Goal: Task Accomplishment & Management: Use online tool/utility

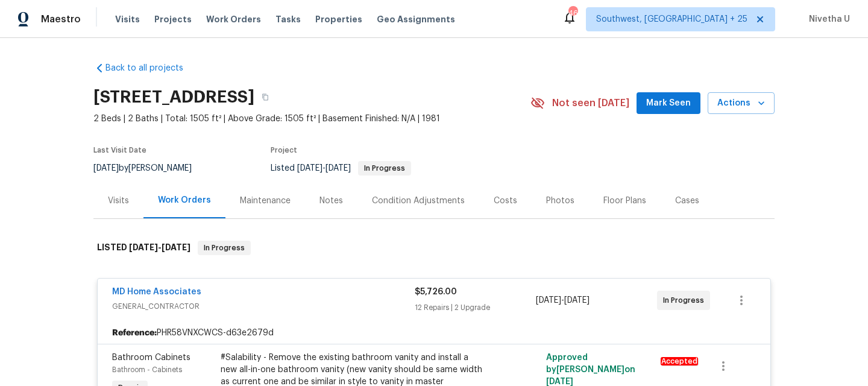
click at [235, 19] on span "Work Orders" at bounding box center [233, 19] width 55 height 12
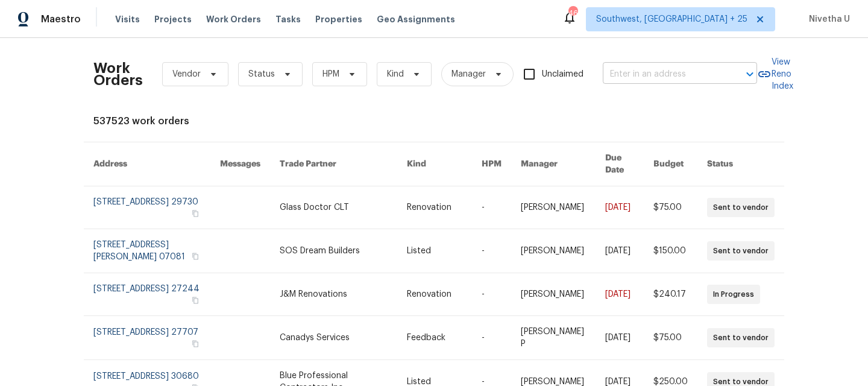
click at [648, 78] on input "text" at bounding box center [663, 74] width 121 height 19
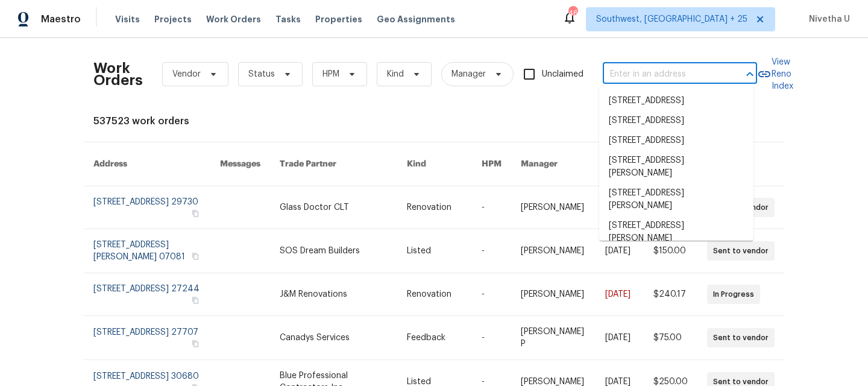
paste input "[STREET_ADDRESS]"
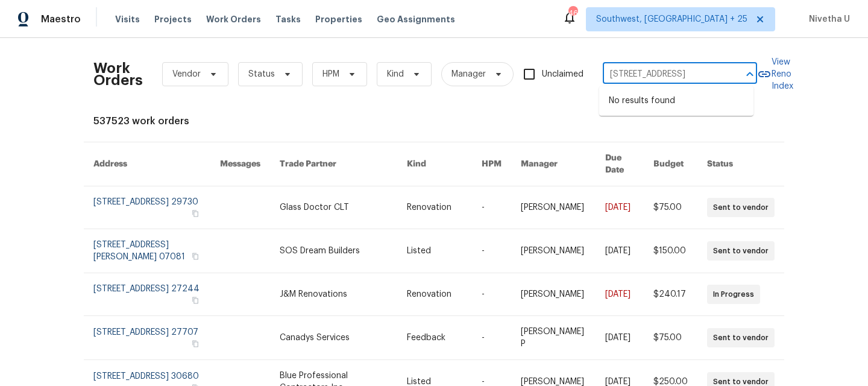
type input "[STREET_ADDRESS]"
click at [687, 30] on span "Southwest, FL + 25" at bounding box center [680, 19] width 189 height 24
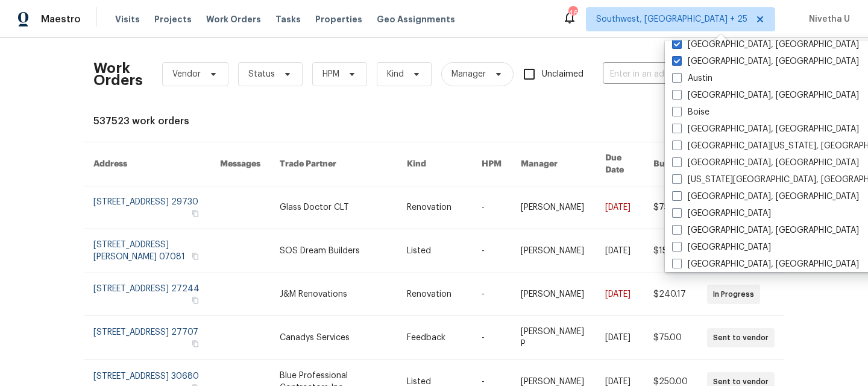
scroll to position [438, 0]
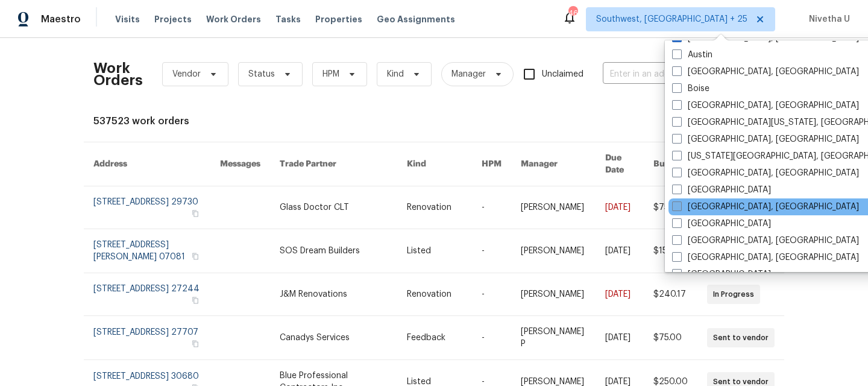
click at [718, 207] on label "Detroit, MI" at bounding box center [765, 207] width 187 height 12
click at [680, 207] on input "Detroit, MI" at bounding box center [676, 205] width 8 height 8
checkbox input "true"
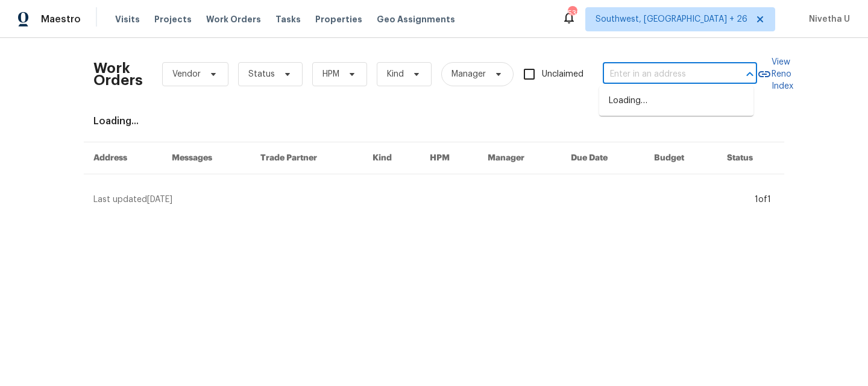
click at [620, 80] on input "text" at bounding box center [663, 74] width 121 height 19
paste input "[STREET_ADDRESS]"
type input "[STREET_ADDRESS]"
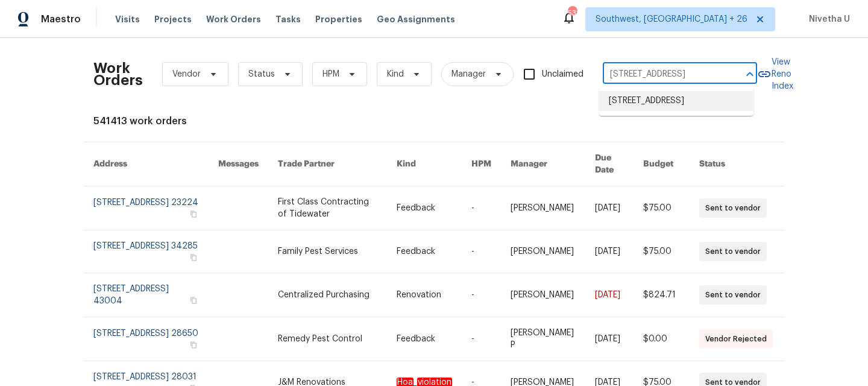
click at [659, 111] on li "830 Dartmouth Dr, Rochester Hills, MI 48307" at bounding box center [676, 101] width 154 height 20
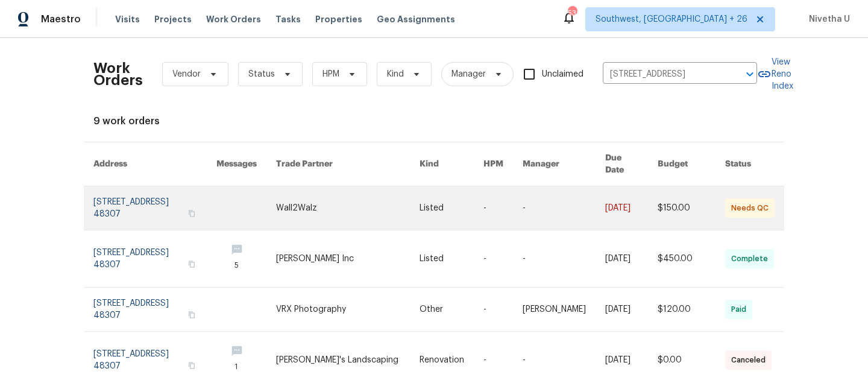
click at [130, 195] on link at bounding box center [154, 207] width 123 height 43
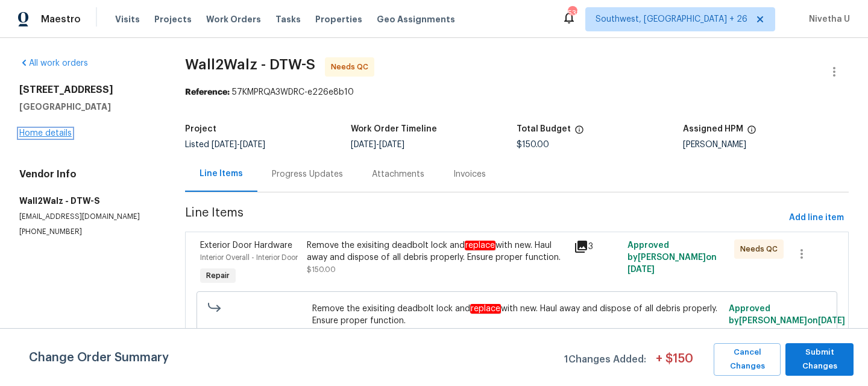
click at [51, 132] on link "Home details" at bounding box center [45, 133] width 52 height 8
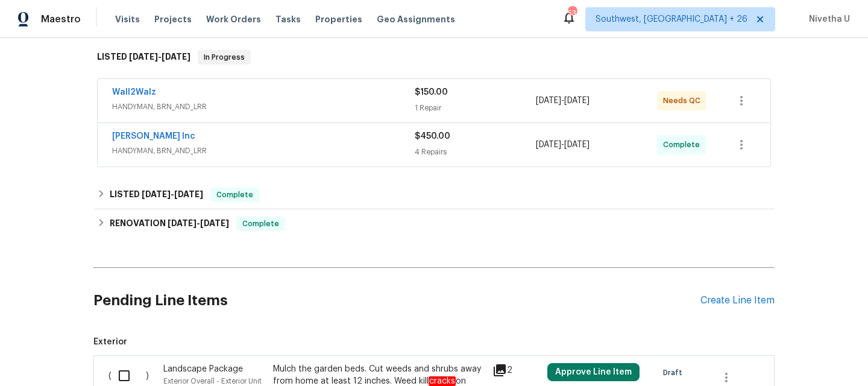
scroll to position [192, 0]
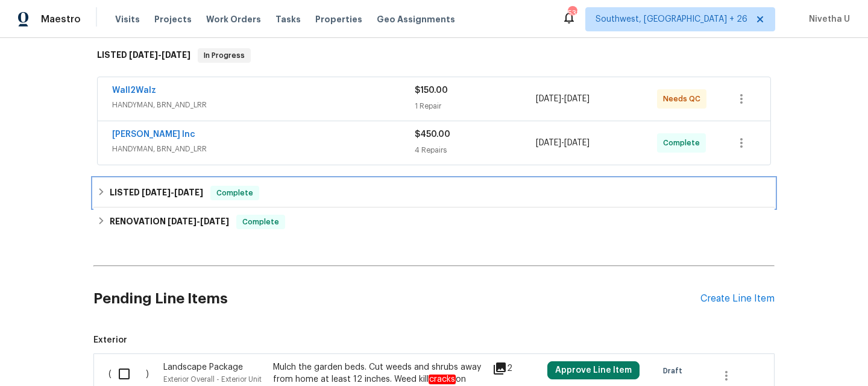
click at [298, 195] on div "LISTED 6/10/25 - 6/11/25 Complete" at bounding box center [434, 193] width 674 height 14
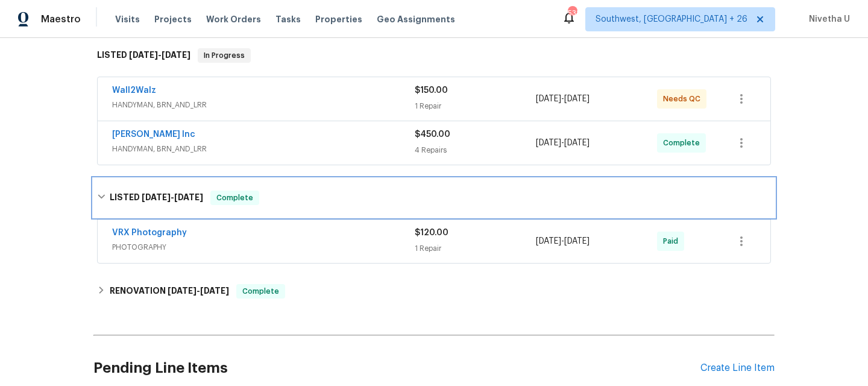
click at [298, 195] on div "LISTED 6/10/25 - 6/11/25 Complete" at bounding box center [434, 198] width 674 height 14
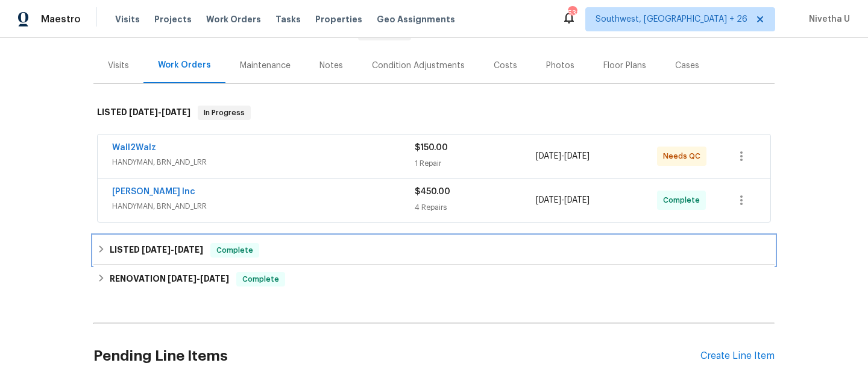
scroll to position [129, 0]
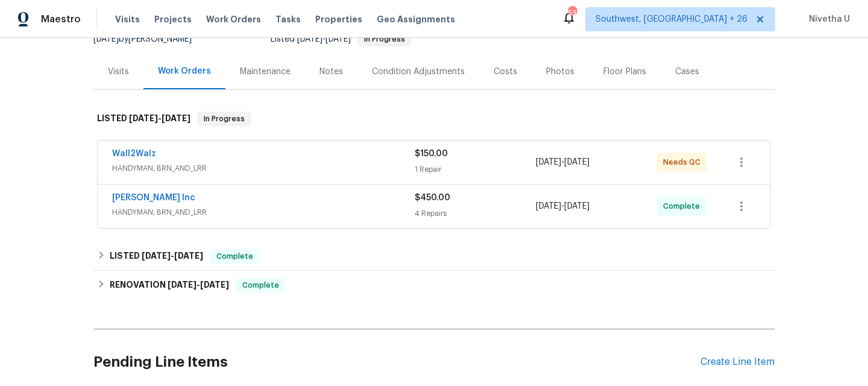
click at [301, 209] on span "HANDYMAN, BRN_AND_LRR" at bounding box center [263, 212] width 303 height 12
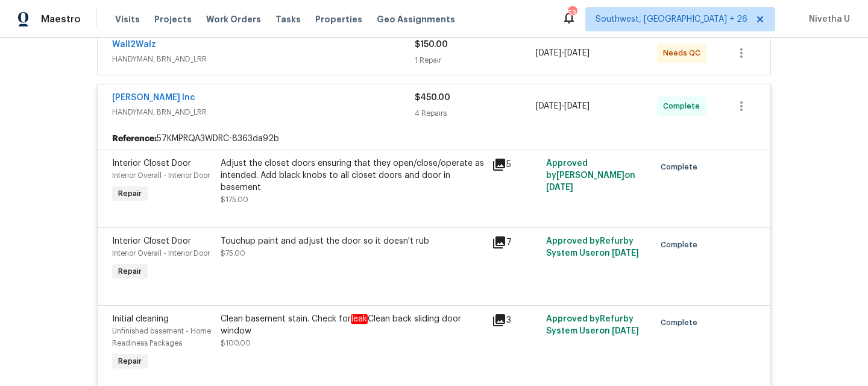
scroll to position [173, 0]
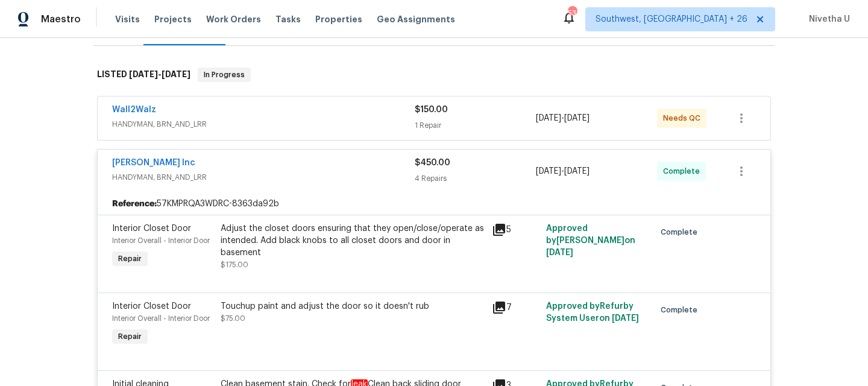
click at [260, 122] on span "HANDYMAN, BRN_AND_LRR" at bounding box center [263, 124] width 303 height 12
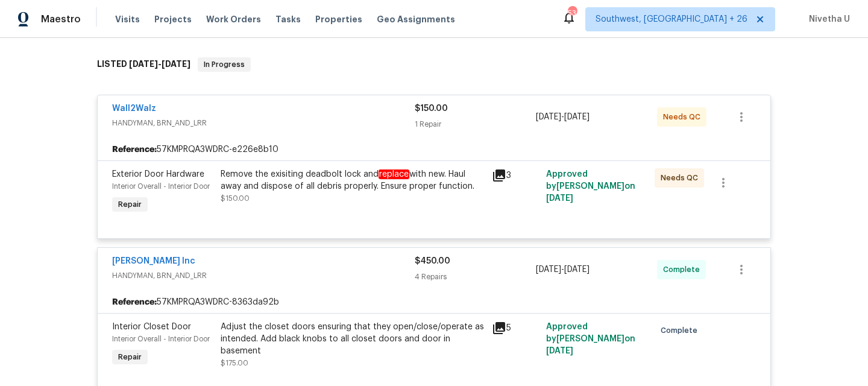
scroll to position [180, 0]
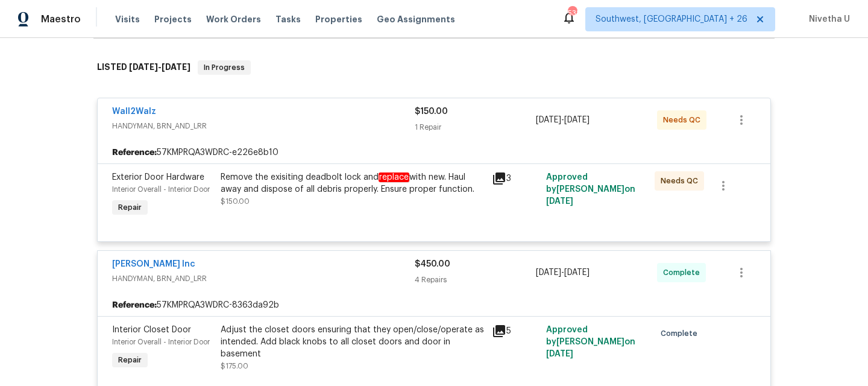
click at [317, 269] on div "Michael Radney Inc" at bounding box center [263, 265] width 303 height 14
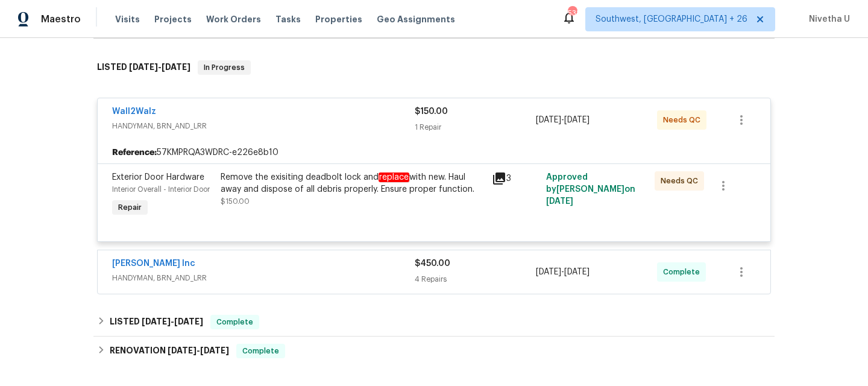
click at [306, 116] on div "Wall2Walz" at bounding box center [263, 113] width 303 height 14
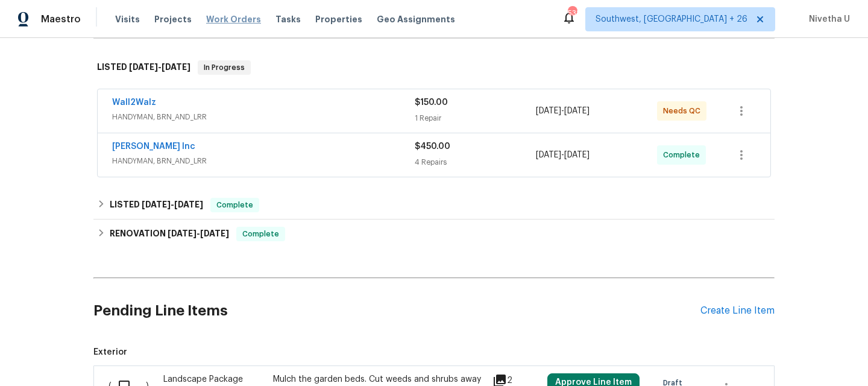
click at [239, 24] on span "Work Orders" at bounding box center [233, 19] width 55 height 12
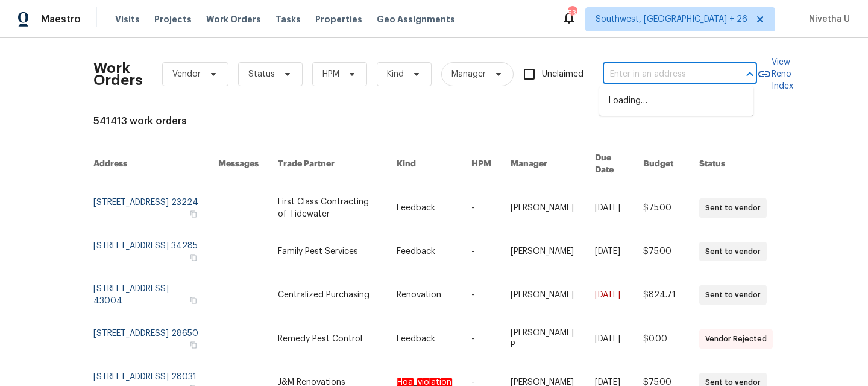
click at [643, 74] on input "text" at bounding box center [663, 74] width 121 height 19
paste input "23880 Moritz St Oak Park, MI 48237"
type input "23880 Moritz St Oak Park, MI 48237"
click at [649, 111] on li "23880 Moritz St, Oak Park, MI 48237" at bounding box center [676, 101] width 154 height 20
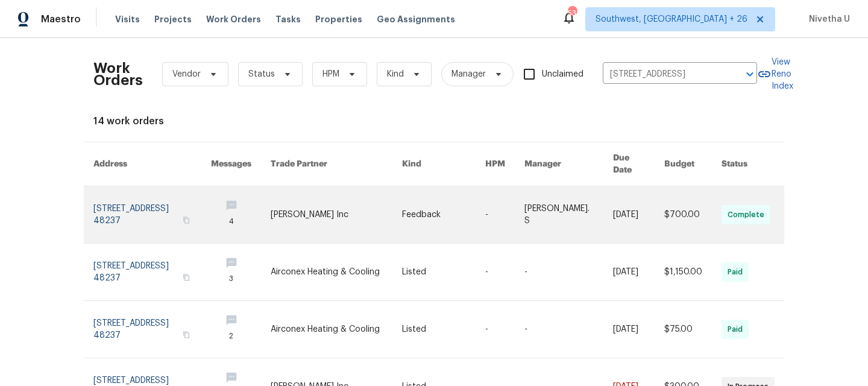
click at [140, 198] on link at bounding box center [152, 214] width 118 height 57
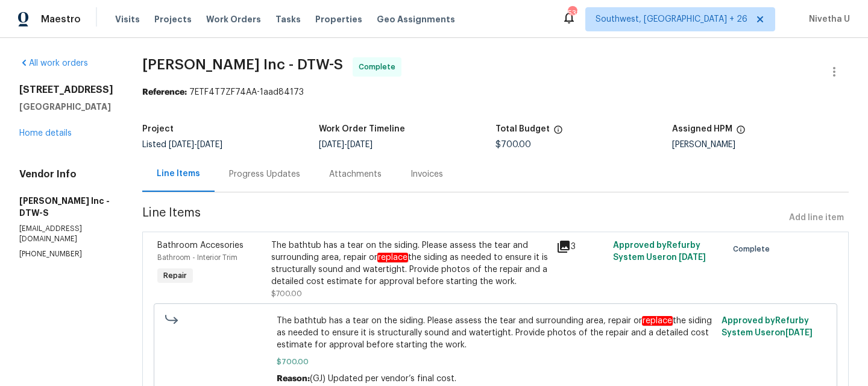
click at [29, 137] on div "23880 Moritz St Oak Park, MI 48237 Home details" at bounding box center [66, 111] width 94 height 55
click at [39, 134] on link "Home details" at bounding box center [45, 133] width 52 height 8
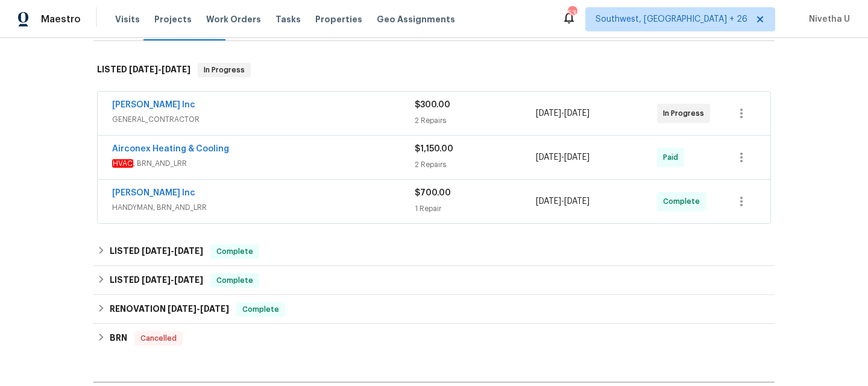
scroll to position [182, 0]
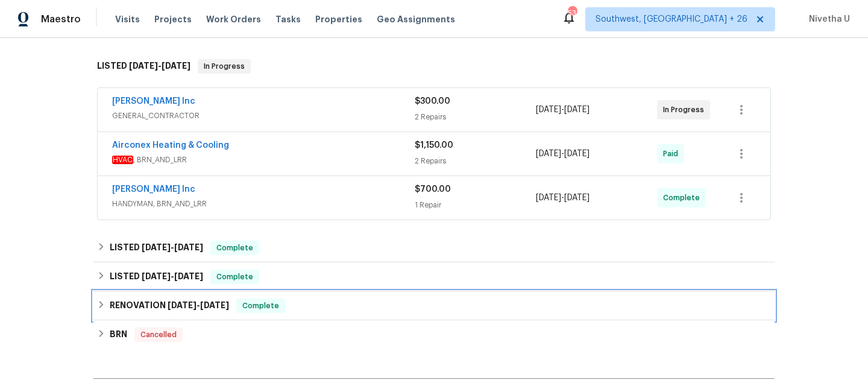
drag, startPoint x: 295, startPoint y: 310, endPoint x: 0, endPoint y: 321, distance: 295.7
click at [0, 321] on div "Back to all projects 23880 Moritz St, Oak Park, MI 48237 3 Beds | 2 1/2 Baths |…" at bounding box center [434, 212] width 868 height 348
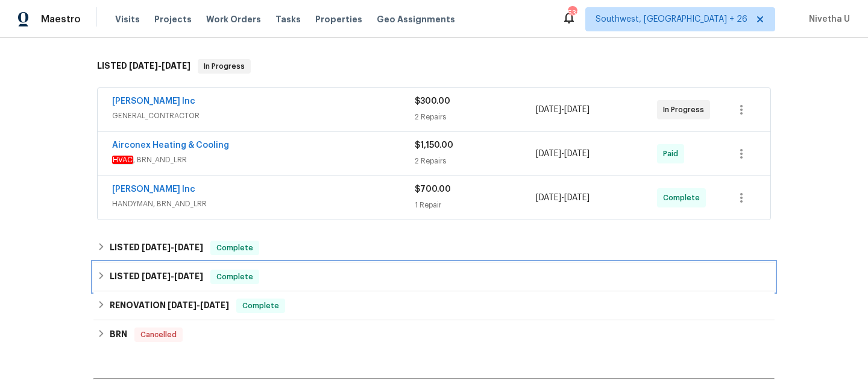
click at [234, 278] on span "Complete" at bounding box center [235, 277] width 46 height 12
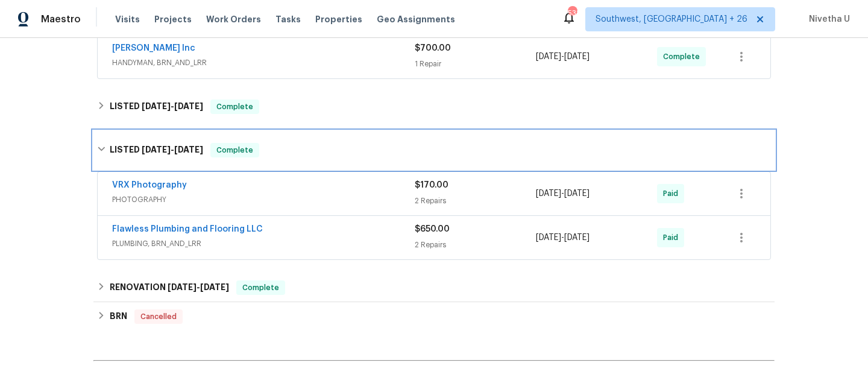
scroll to position [325, 0]
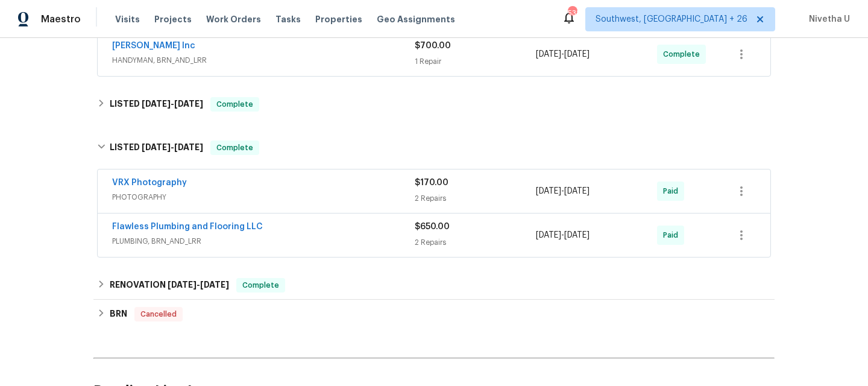
click at [322, 244] on span "PLUMBING, BRN_AND_LRR" at bounding box center [263, 241] width 303 height 12
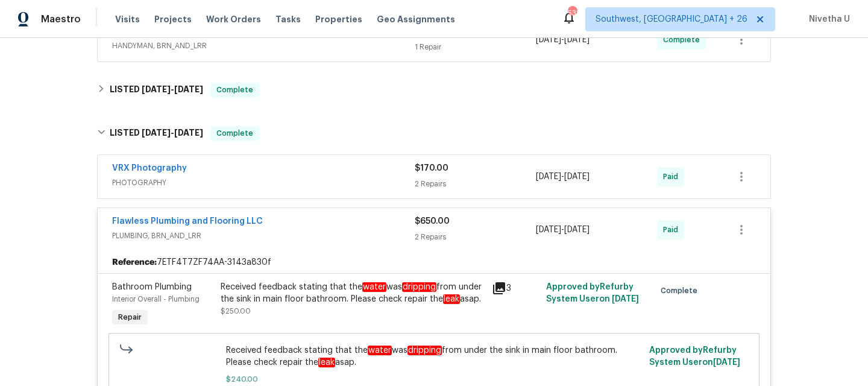
scroll to position [236, 0]
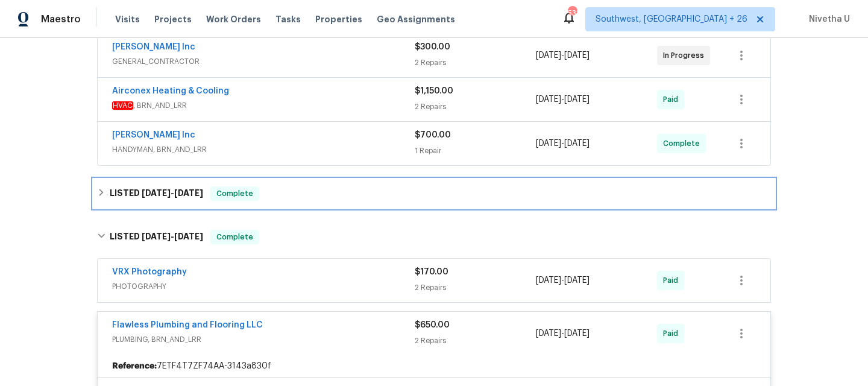
click at [279, 198] on div "LISTED 8/1/25 - 8/1/25 Complete" at bounding box center [434, 193] width 674 height 14
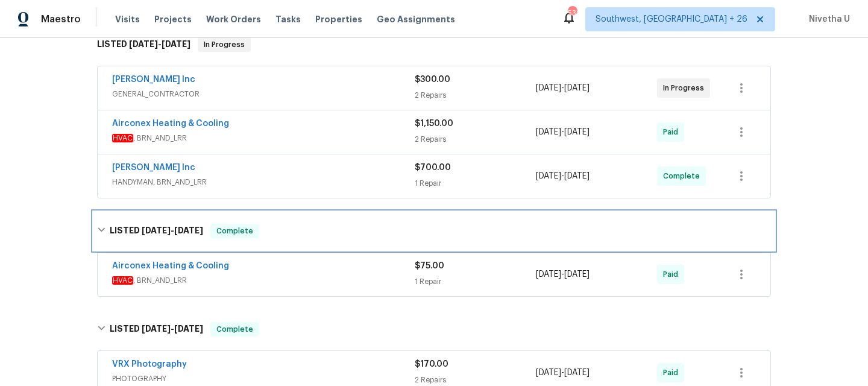
scroll to position [177, 0]
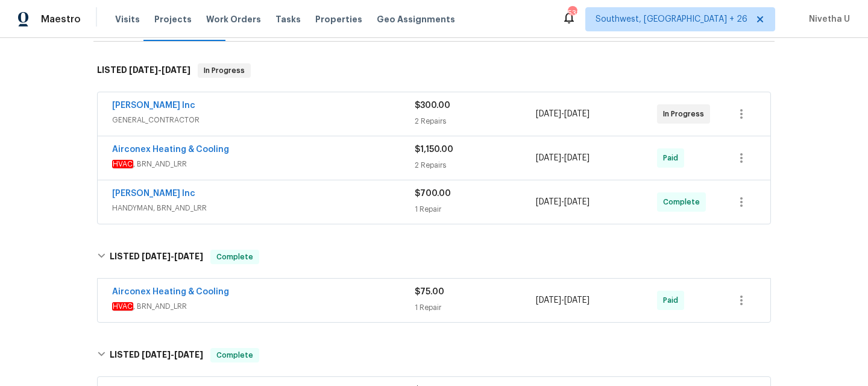
click at [279, 198] on div "Michael Radney Inc" at bounding box center [263, 195] width 303 height 14
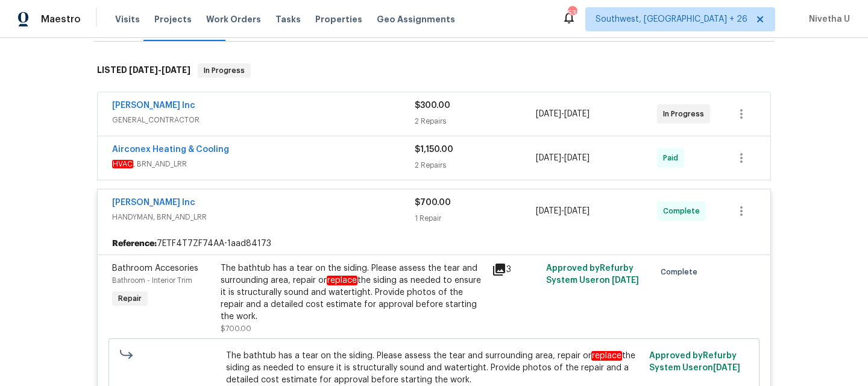
click at [279, 168] on span "HVAC , BRN_AND_LRR" at bounding box center [263, 164] width 303 height 12
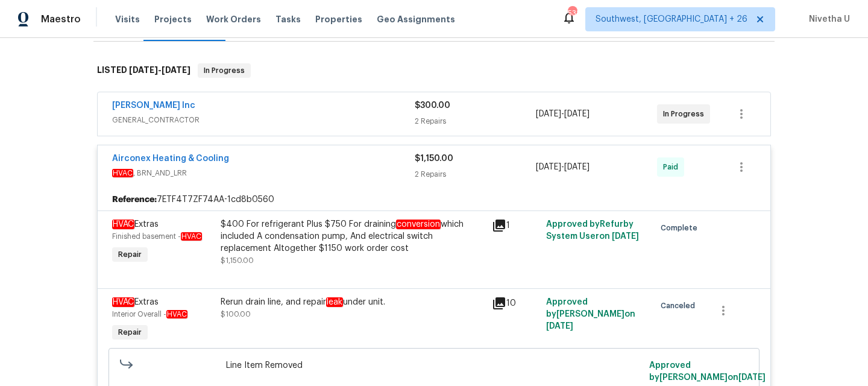
click at [275, 123] on span "GENERAL_CONTRACTOR" at bounding box center [263, 120] width 303 height 12
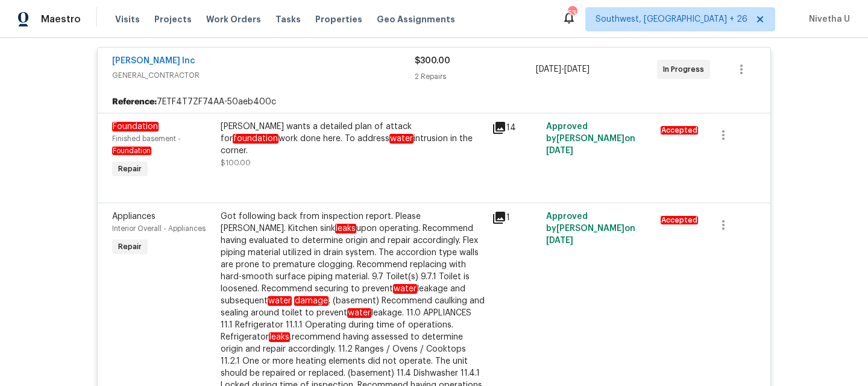
scroll to position [227, 0]
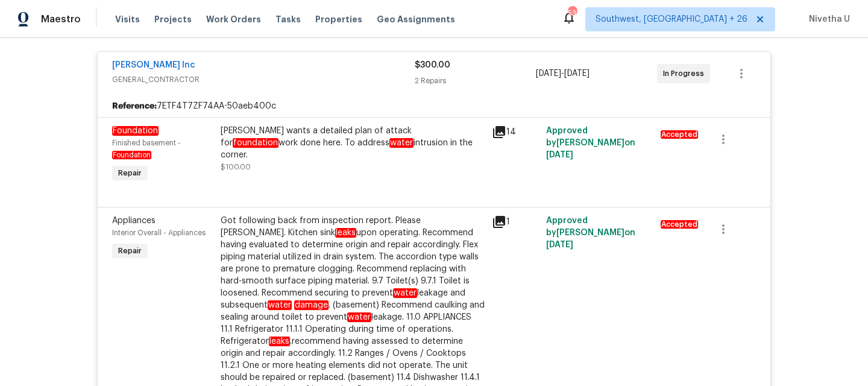
click at [268, 81] on span "GENERAL_CONTRACTOR" at bounding box center [263, 80] width 303 height 12
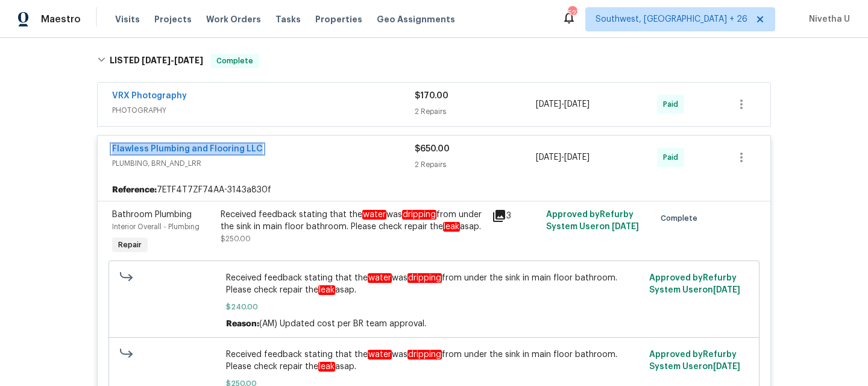
scroll to position [919, 0]
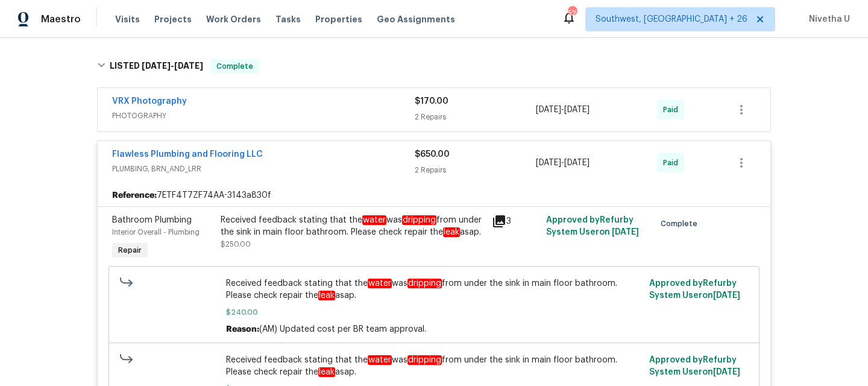
click at [324, 163] on span "PLUMBING, BRN_AND_LRR" at bounding box center [263, 169] width 303 height 12
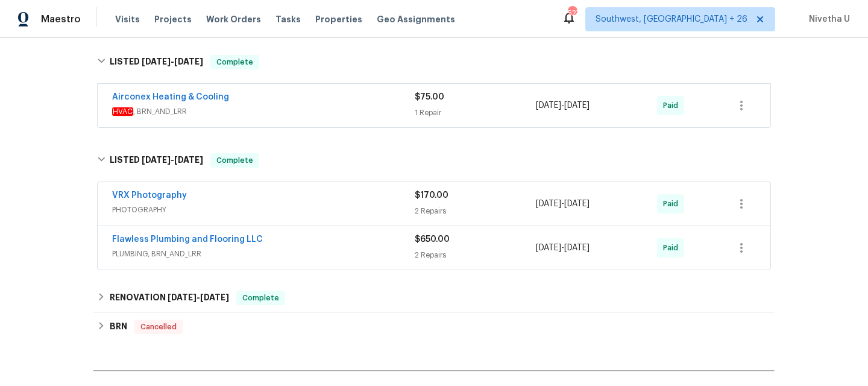
scroll to position [823, 0]
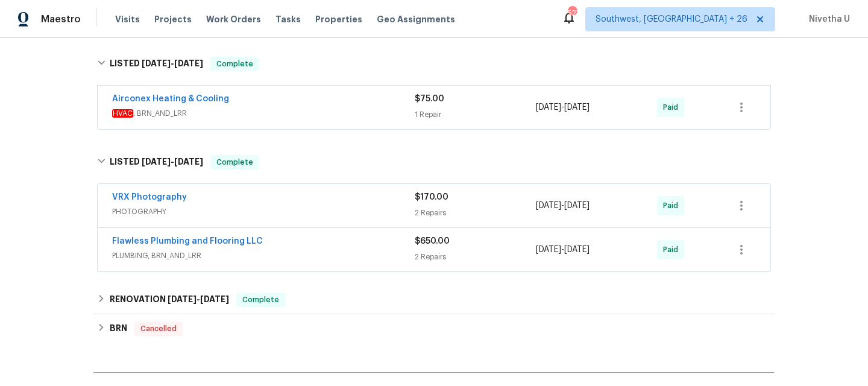
click at [308, 206] on span "PHOTOGRAPHY" at bounding box center [263, 212] width 303 height 12
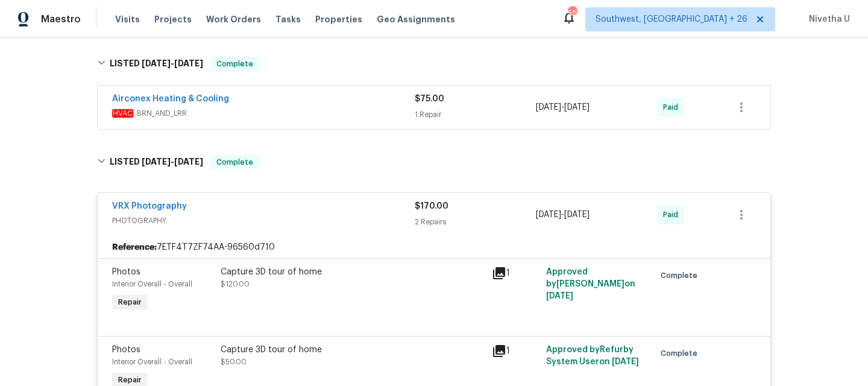
click at [308, 200] on div "VRX Photography" at bounding box center [263, 207] width 303 height 14
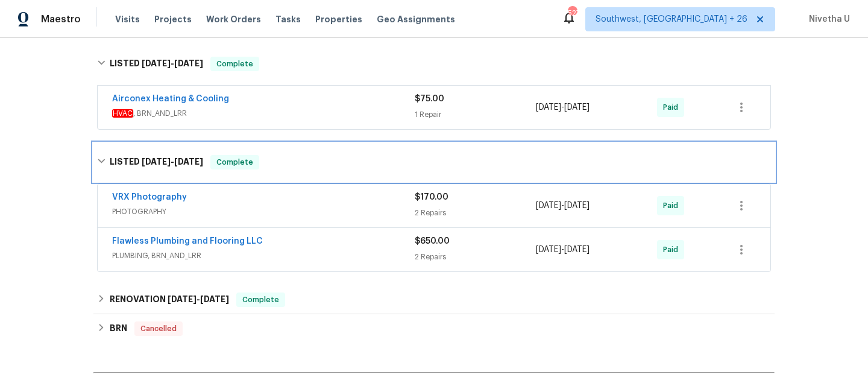
click at [301, 162] on div "LISTED 6/24/25 - 7/11/25 Complete" at bounding box center [433, 162] width 681 height 39
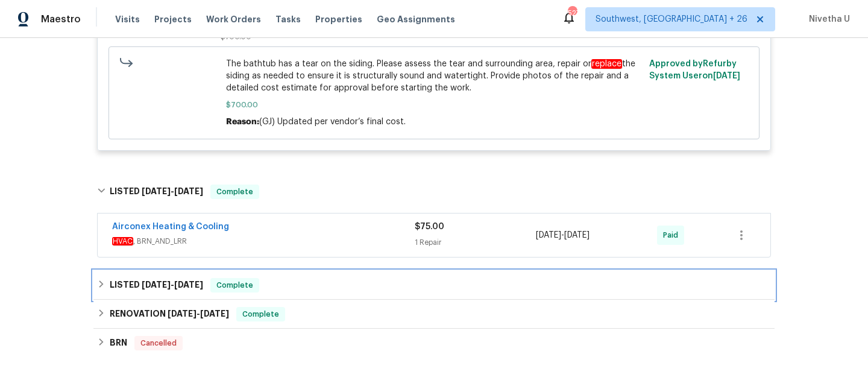
scroll to position [684, 0]
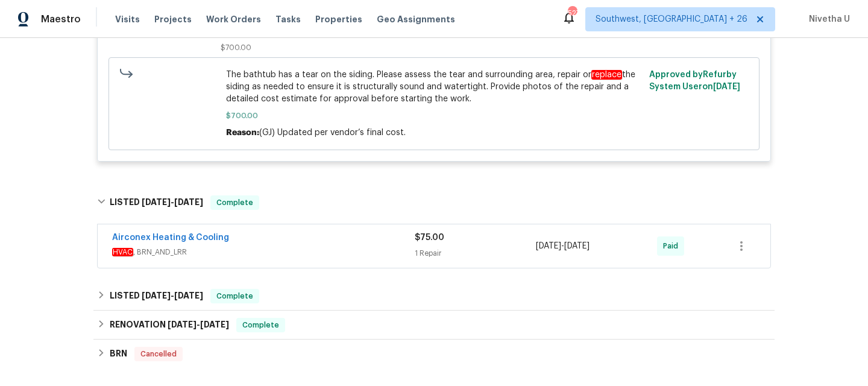
click at [295, 246] on span "HVAC , BRN_AND_LRR" at bounding box center [263, 252] width 303 height 12
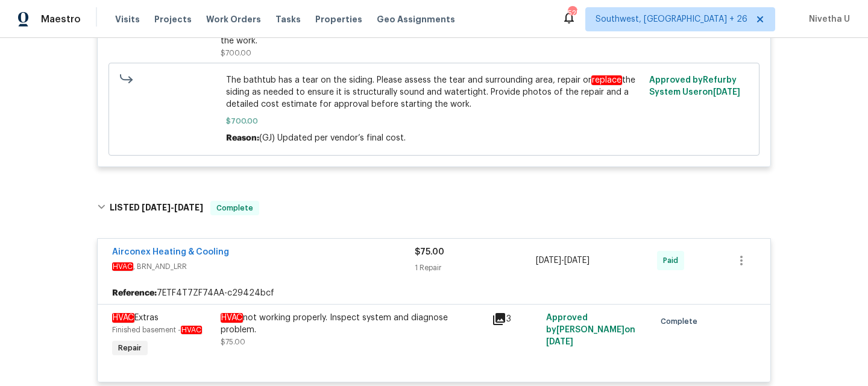
scroll to position [678, 0]
click at [311, 247] on div "Airconex Heating & Cooling" at bounding box center [263, 254] width 303 height 14
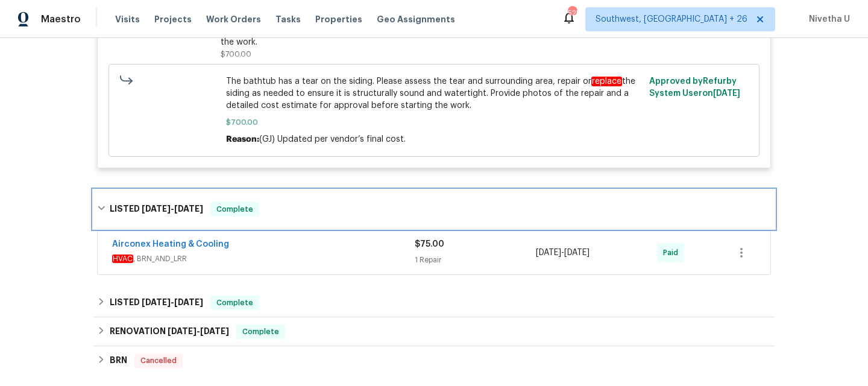
click at [309, 212] on div "LISTED 8/1/25 - 8/1/25 Complete" at bounding box center [433, 209] width 681 height 39
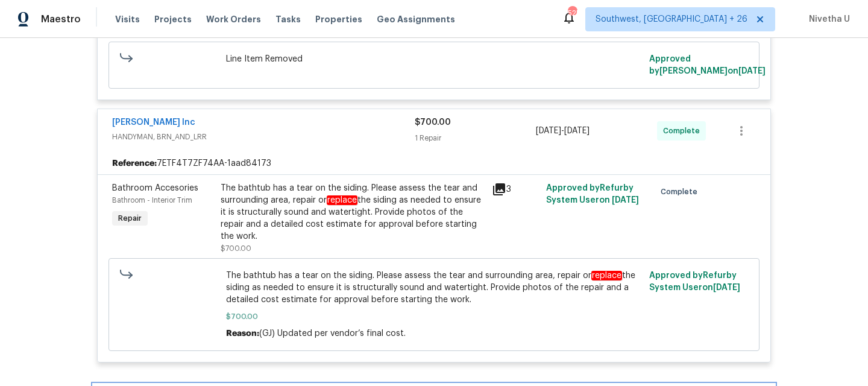
scroll to position [473, 0]
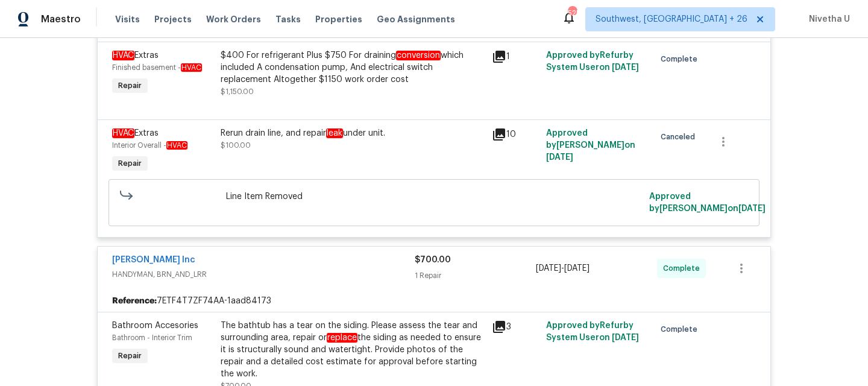
click at [306, 257] on div "Michael Radney Inc" at bounding box center [263, 261] width 303 height 14
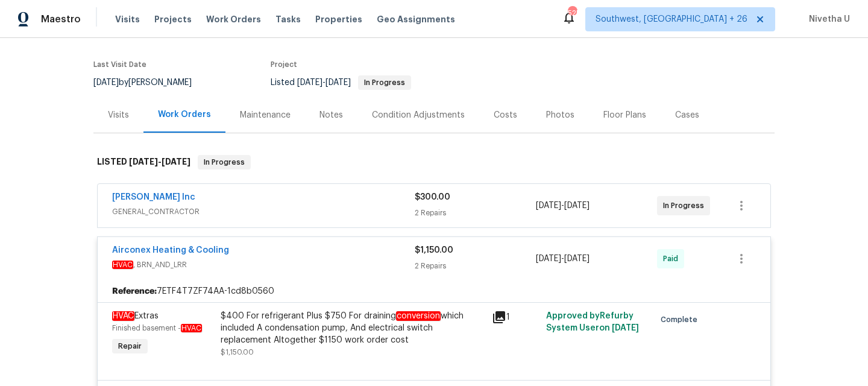
scroll to position [80, 0]
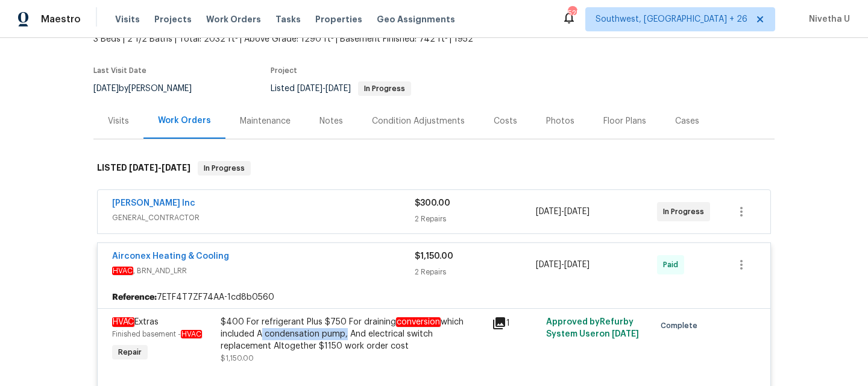
drag, startPoint x: 254, startPoint y: 335, endPoint x: 339, endPoint y: 335, distance: 85.6
click at [339, 335] on div "$400 For refrigerant Plus $750 For draining conversion which included A condens…" at bounding box center [353, 334] width 264 height 36
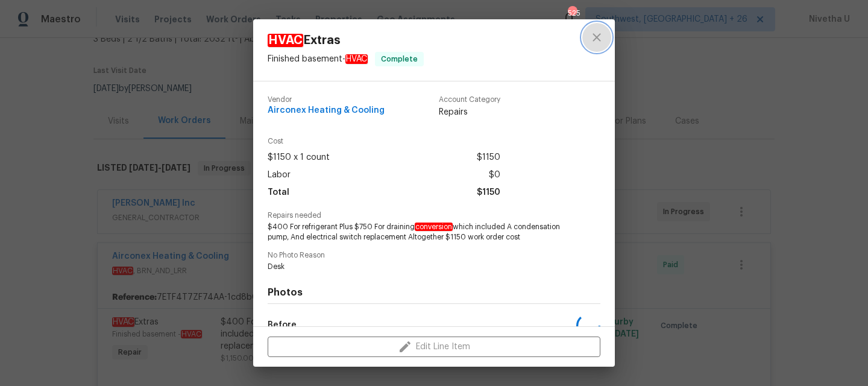
click at [604, 40] on button "close" at bounding box center [596, 37] width 29 height 29
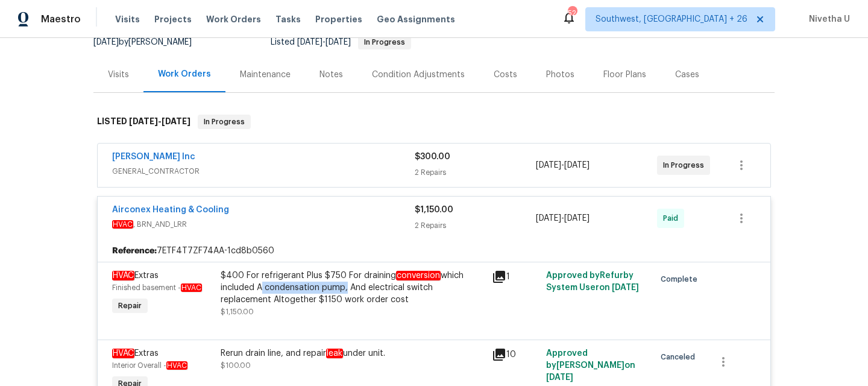
scroll to position [127, 0]
copy div "A condensation pump"
click at [320, 215] on div "Airconex Heating & Cooling" at bounding box center [263, 210] width 303 height 14
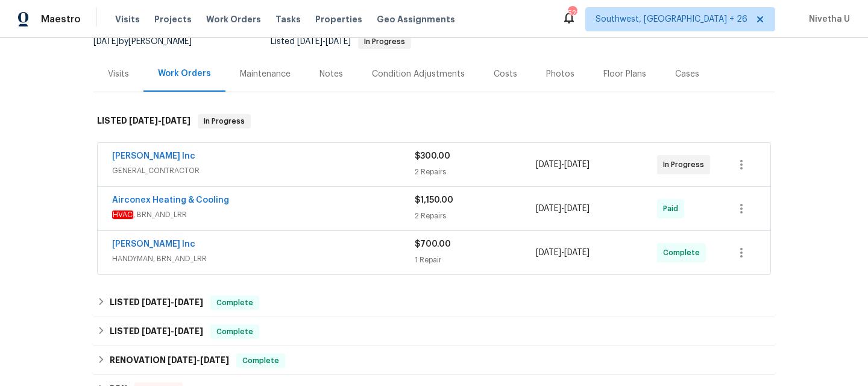
click at [326, 160] on div "Michael Radney Inc" at bounding box center [263, 157] width 303 height 14
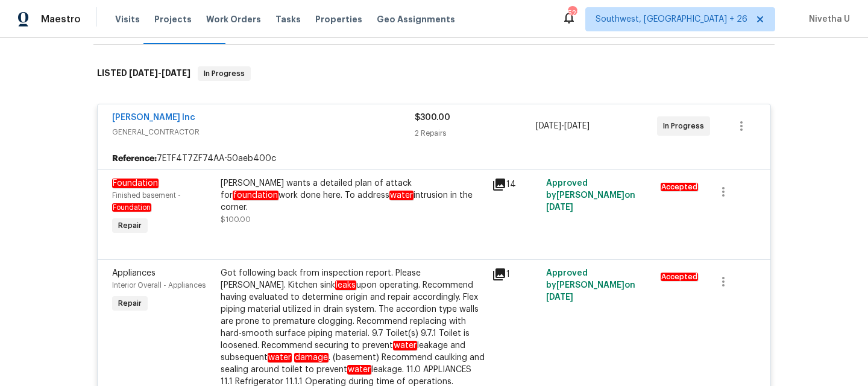
scroll to position [172, 0]
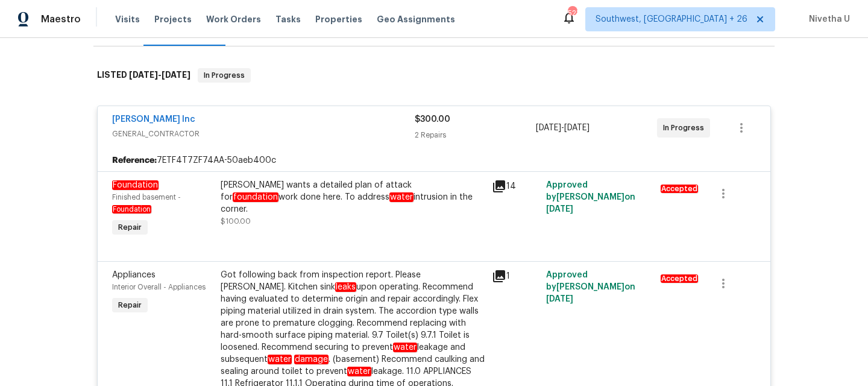
click at [322, 116] on div "Michael Radney Inc" at bounding box center [263, 120] width 303 height 14
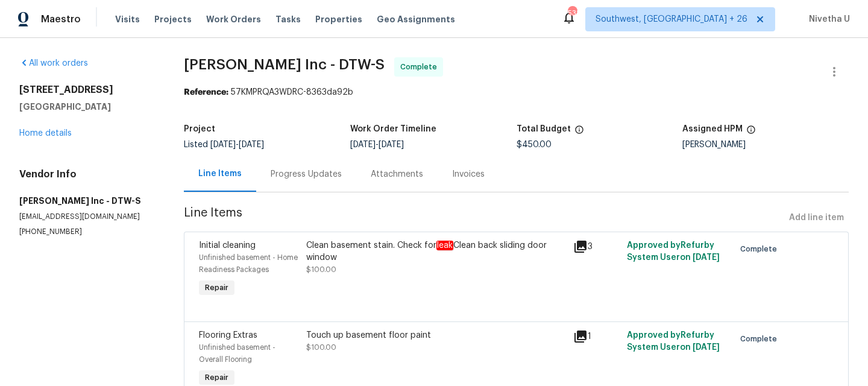
click at [294, 184] on div "Progress Updates" at bounding box center [306, 174] width 100 height 36
drag, startPoint x: 128, startPoint y: 104, endPoint x: 20, endPoint y: 89, distance: 109.5
click at [20, 89] on div "[STREET_ADDRESS]" at bounding box center [87, 98] width 136 height 29
copy div "[STREET_ADDRESS]"
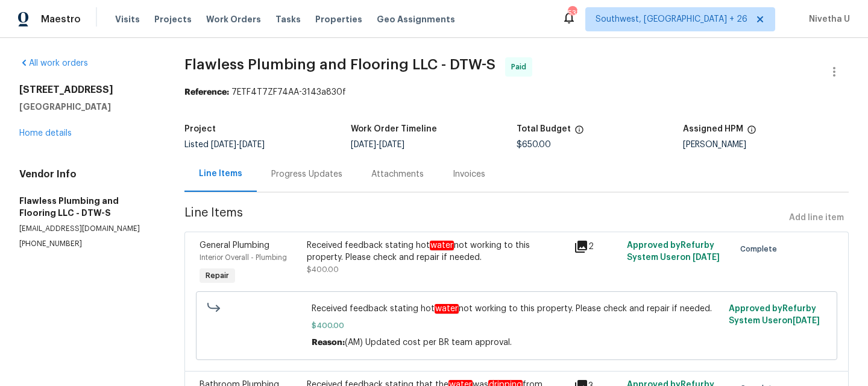
click at [304, 168] on div "Progress Updates" at bounding box center [306, 174] width 71 height 12
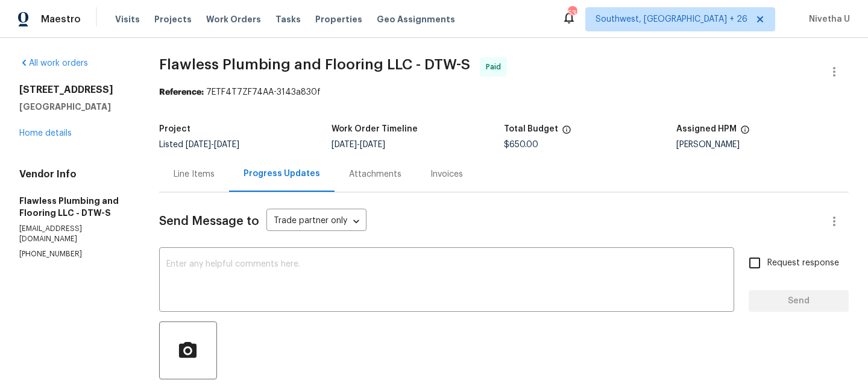
click at [229, 190] on div "Line Items" at bounding box center [194, 174] width 70 height 36
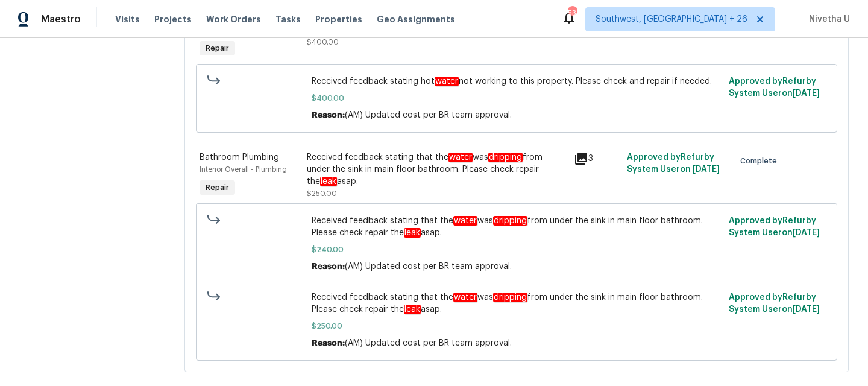
scroll to position [228, 0]
click at [417, 214] on div "Received feedback stating that the water was dripping from under the sink in ma…" at bounding box center [516, 242] width 417 height 65
click at [413, 190] on div "Received feedback stating that the water was dripping from under the sink in ma…" at bounding box center [437, 175] width 260 height 48
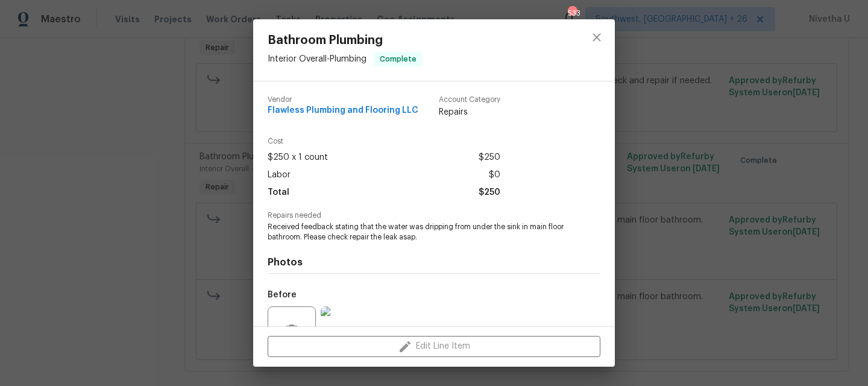
scroll to position [119, 0]
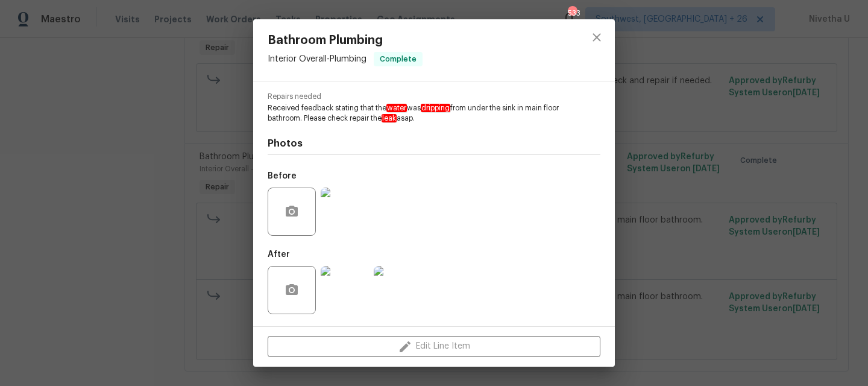
click at [340, 292] on img at bounding box center [345, 290] width 48 height 48
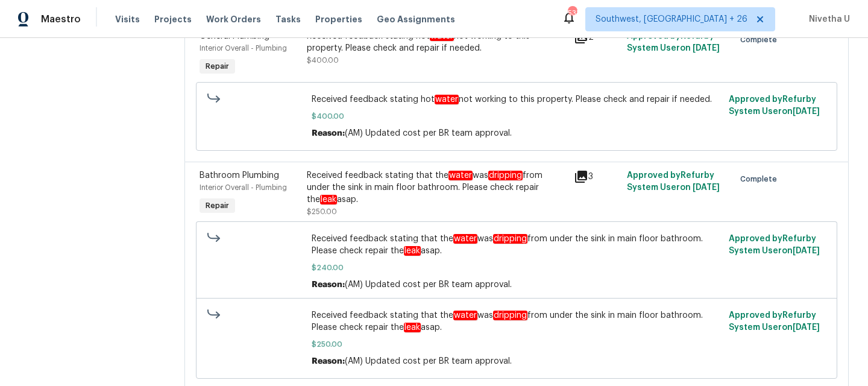
scroll to position [0, 0]
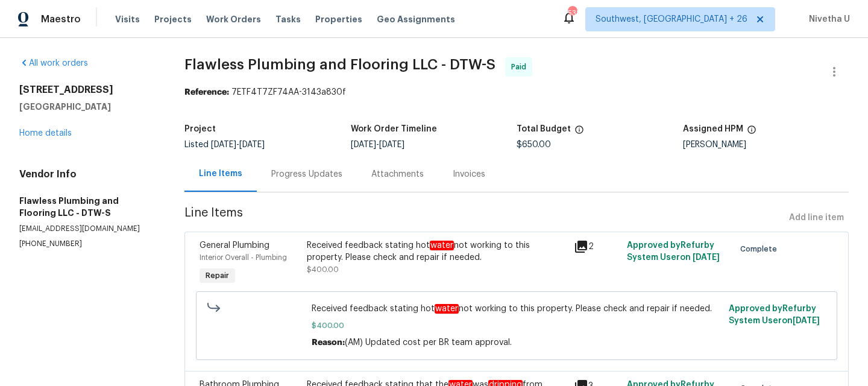
click at [304, 189] on div "Progress Updates" at bounding box center [307, 174] width 100 height 36
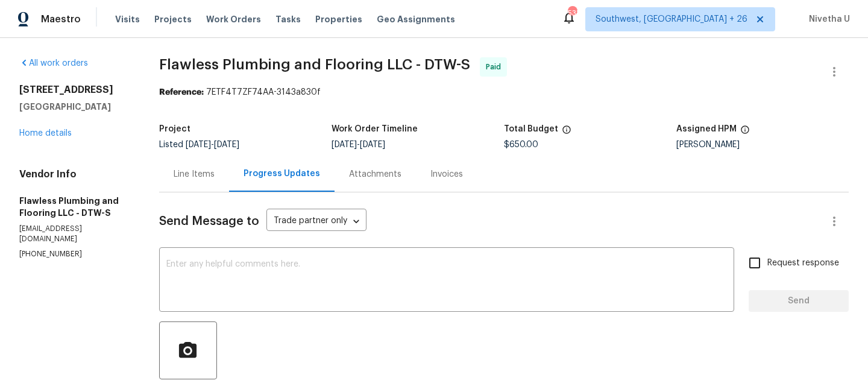
click at [206, 180] on div "Line Items" at bounding box center [194, 174] width 41 height 12
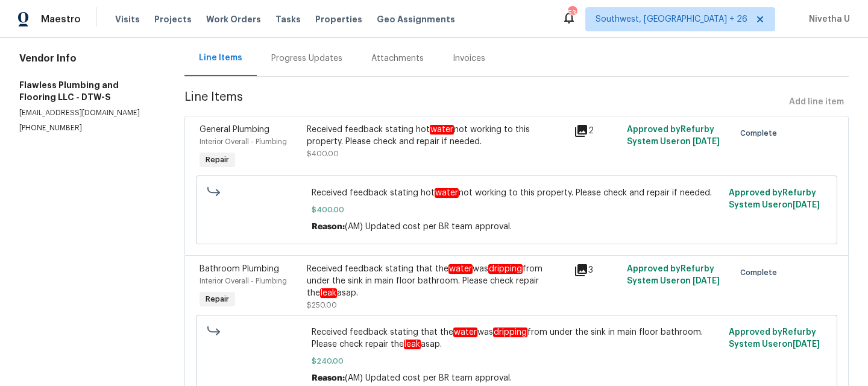
scroll to position [143, 0]
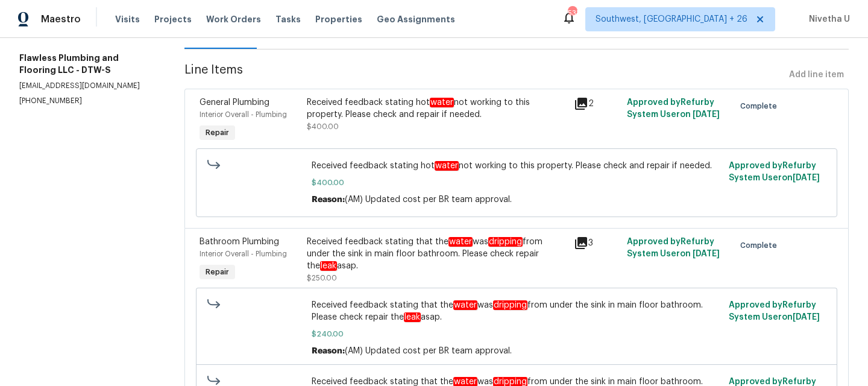
click at [388, 258] on div "Received feedback stating that the water was dripping from under the sink in ma…" at bounding box center [437, 254] width 260 height 36
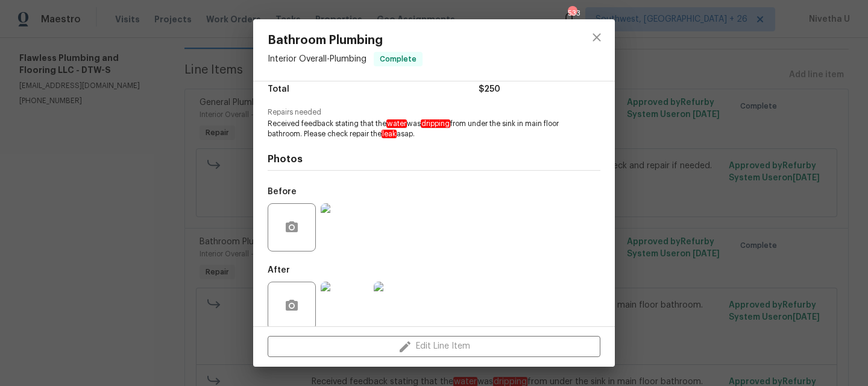
scroll to position [119, 0]
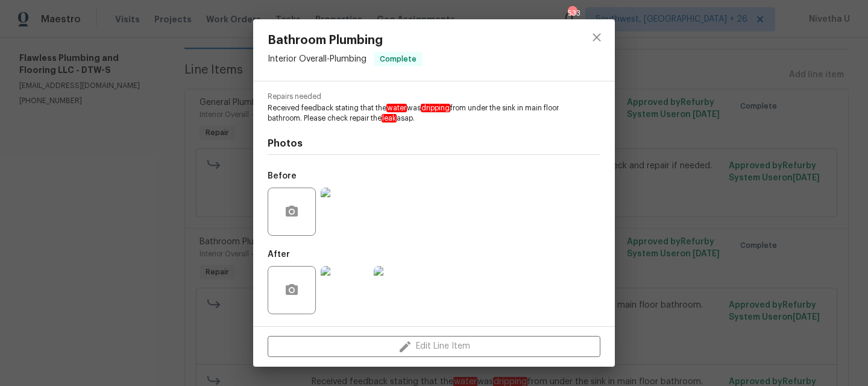
click at [388, 306] on img at bounding box center [398, 290] width 48 height 48
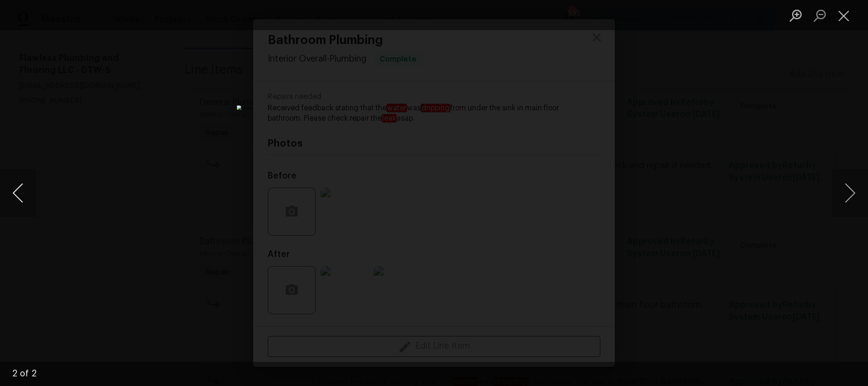
click at [14, 206] on button "Previous image" at bounding box center [18, 193] width 36 height 48
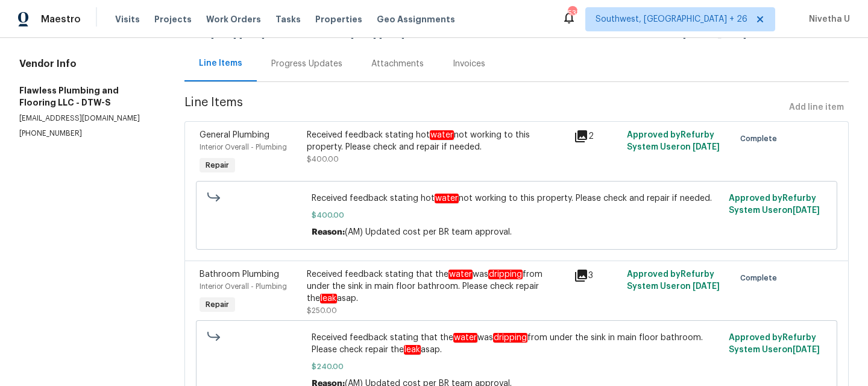
scroll to position [104, 0]
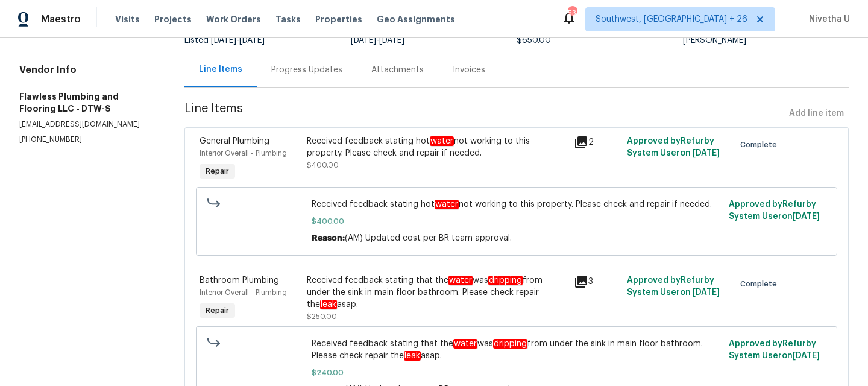
click at [278, 90] on section "Flawless Plumbing and Flooring LLC - DTW-S Paid Reference: 7ETF4T7ZF74AA-3143a8…" at bounding box center [517, 231] width 665 height 557
click at [278, 75] on div "Progress Updates" at bounding box center [306, 70] width 71 height 12
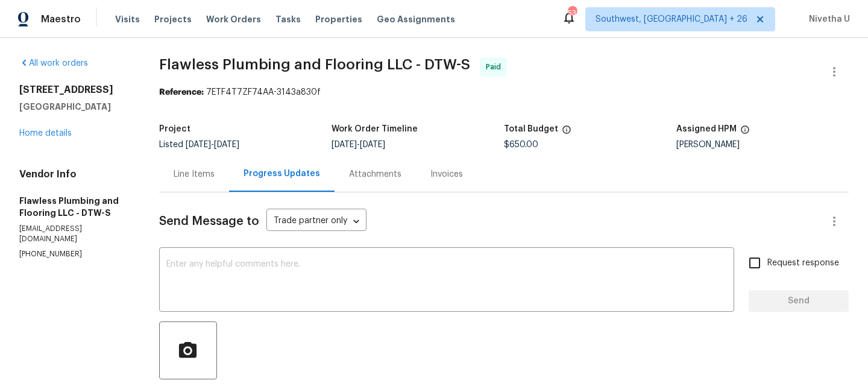
click at [203, 187] on div "Line Items" at bounding box center [194, 174] width 70 height 36
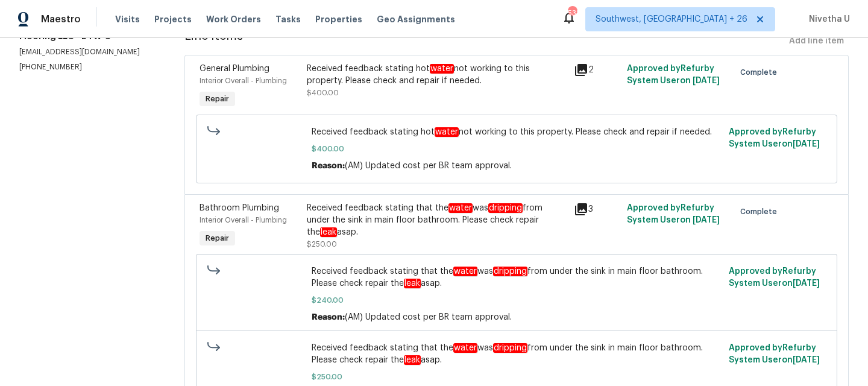
scroll to position [191, 0]
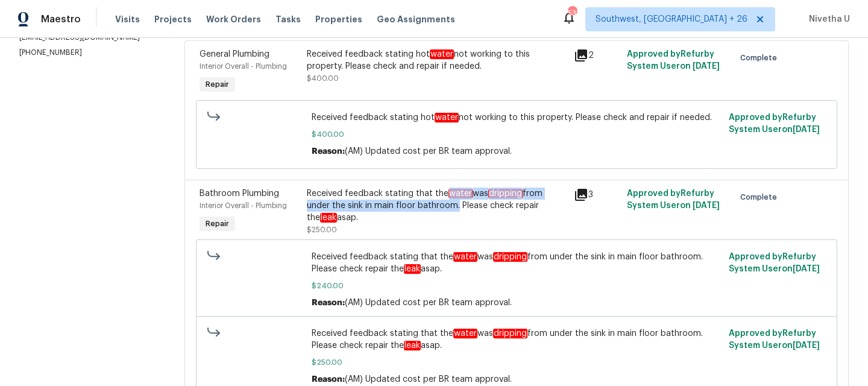
drag, startPoint x: 443, startPoint y: 197, endPoint x: 452, endPoint y: 208, distance: 13.8
click at [452, 208] on div "Received feedback stating that the water was dripping from under the sink in ma…" at bounding box center [437, 206] width 260 height 36
copy div "water was dripping from under the sink in main floor bathroom"
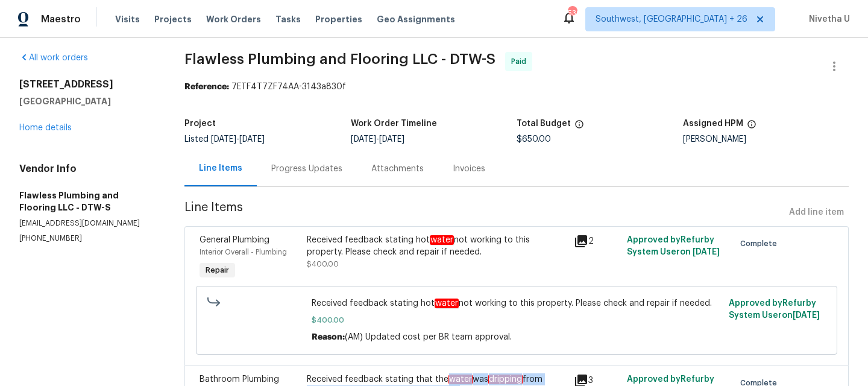
scroll to position [0, 0]
